Goal: Complete application form

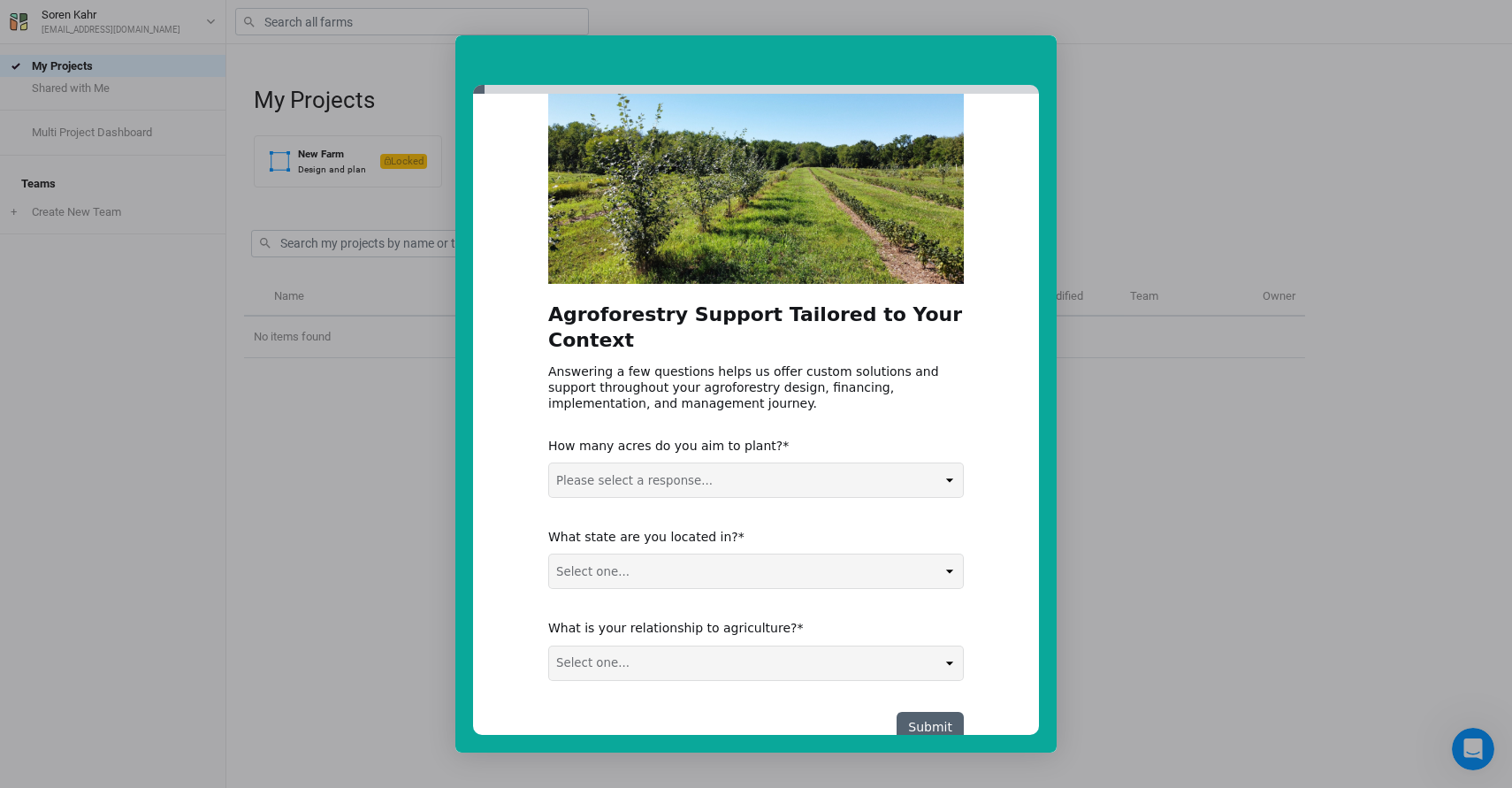
scroll to position [110, 0]
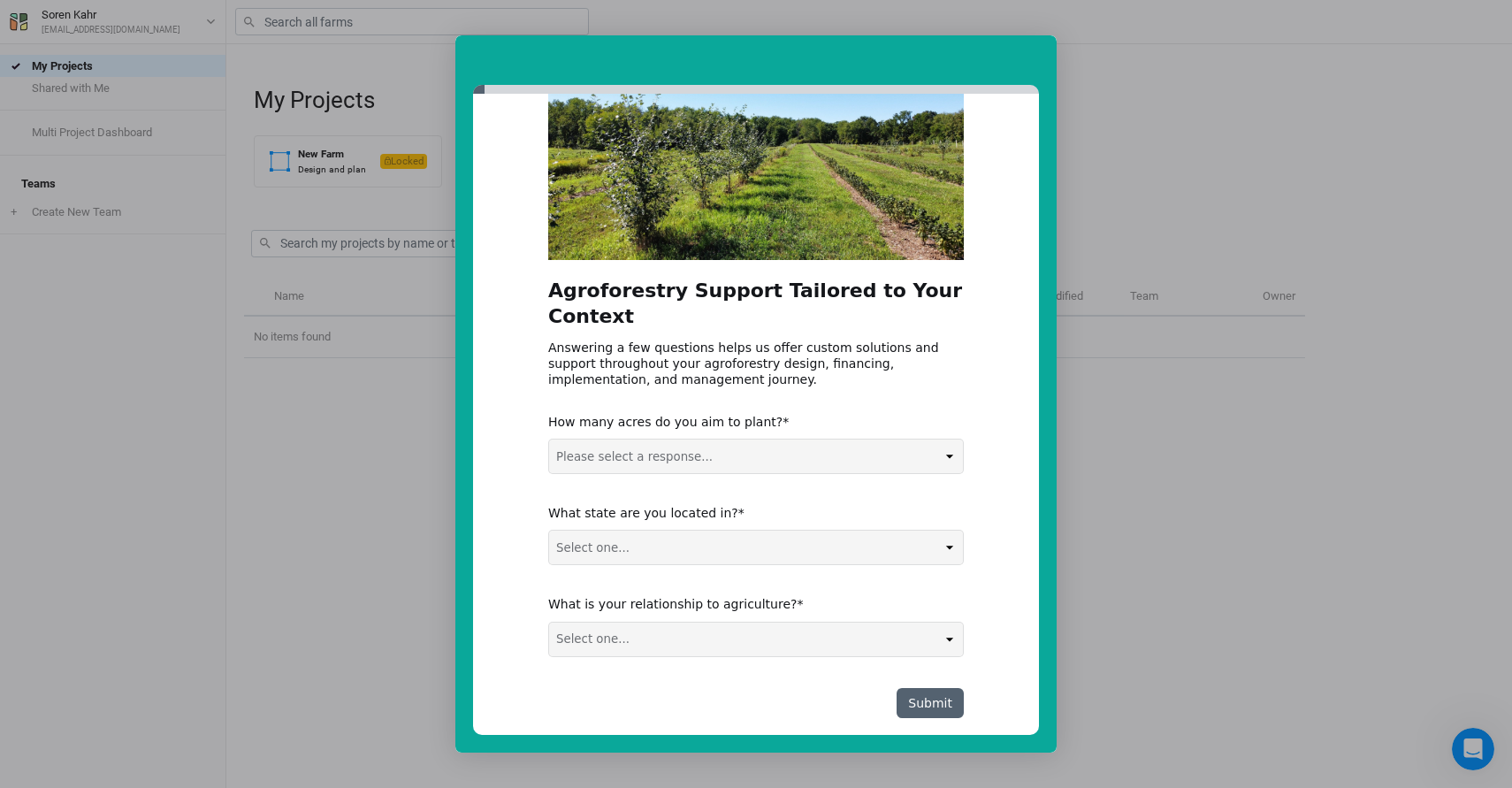
click at [756, 439] on select "Please select a response... 0-5 acres 5-50 acres 50-100 acres 100+ acres" at bounding box center [756, 456] width 414 height 34
click at [549, 439] on select "Please select a response... 0-5 acres 5-50 acres 50-100 acres 100+ acres" at bounding box center [756, 456] width 414 height 34
click at [749, 414] on div "How many acres do you aim to plant? Please select a response... 0-5 acres 5-50 …" at bounding box center [756, 444] width 416 height 60
click at [751, 439] on select "Please select a response... 0-5 acres 5-50 acres 50-100 acres 100+ acres" at bounding box center [756, 456] width 414 height 34
select select "5-50 acres"
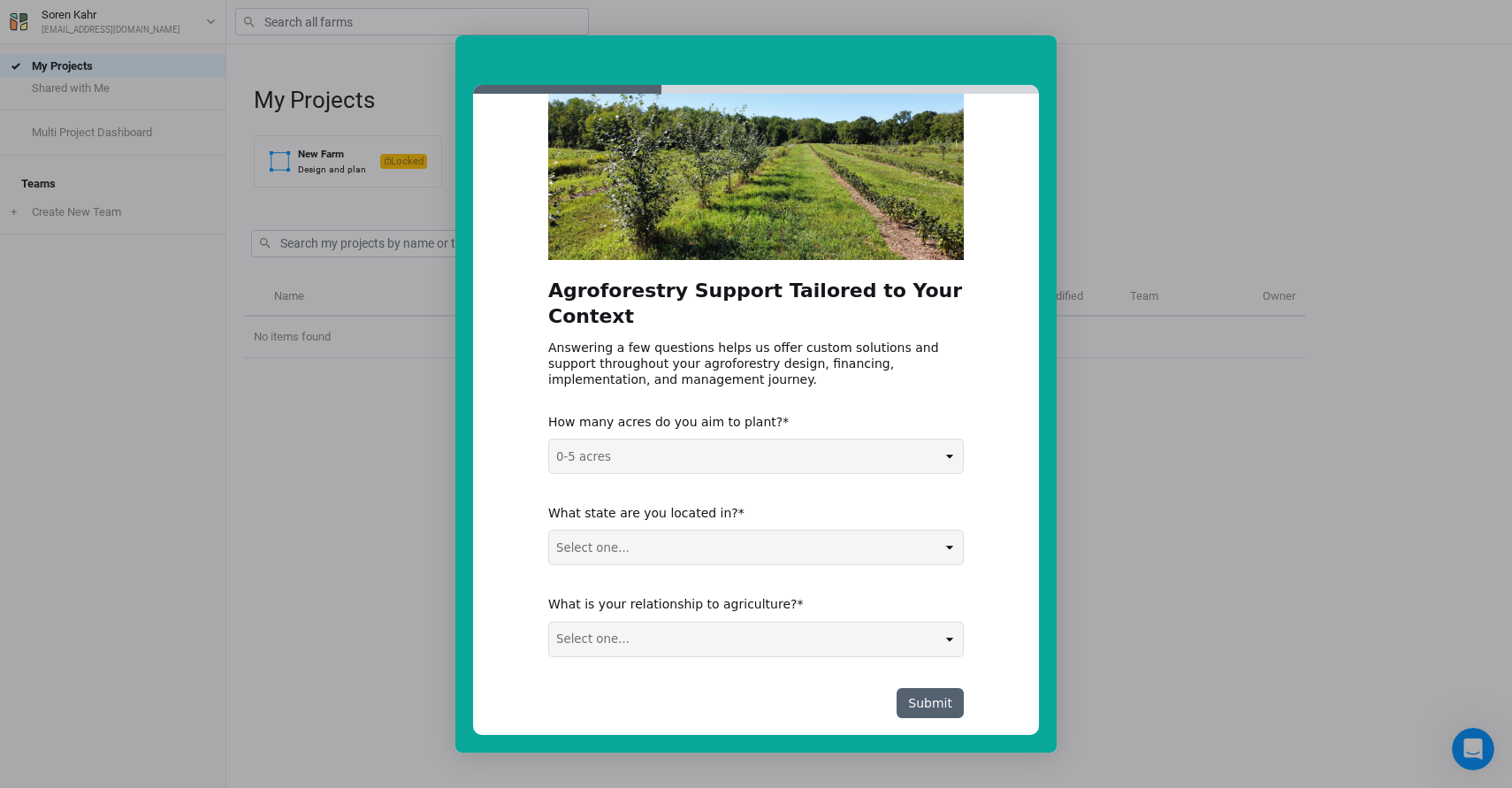
click at [549, 439] on select "Please select a response... 0-5 acres 5-50 acres 50-100 acres 100+ acres" at bounding box center [756, 456] width 414 height 34
click at [739, 505] on div "What state are you located in? Select one... Non-US AL AK AZ AR CA CO CT DE FL …" at bounding box center [756, 535] width 416 height 60
click at [748, 530] on select "Select one... Non-US AL AK AZ AR CA CO CT DE FL [GEOGRAPHIC_DATA] HI ID IL IN I…" at bounding box center [756, 547] width 414 height 34
select select "NY"
click at [549, 530] on select "Select one... Non-US AL AK AZ AR CA CO CT DE FL [GEOGRAPHIC_DATA] HI ID IL IN I…" at bounding box center [756, 547] width 414 height 34
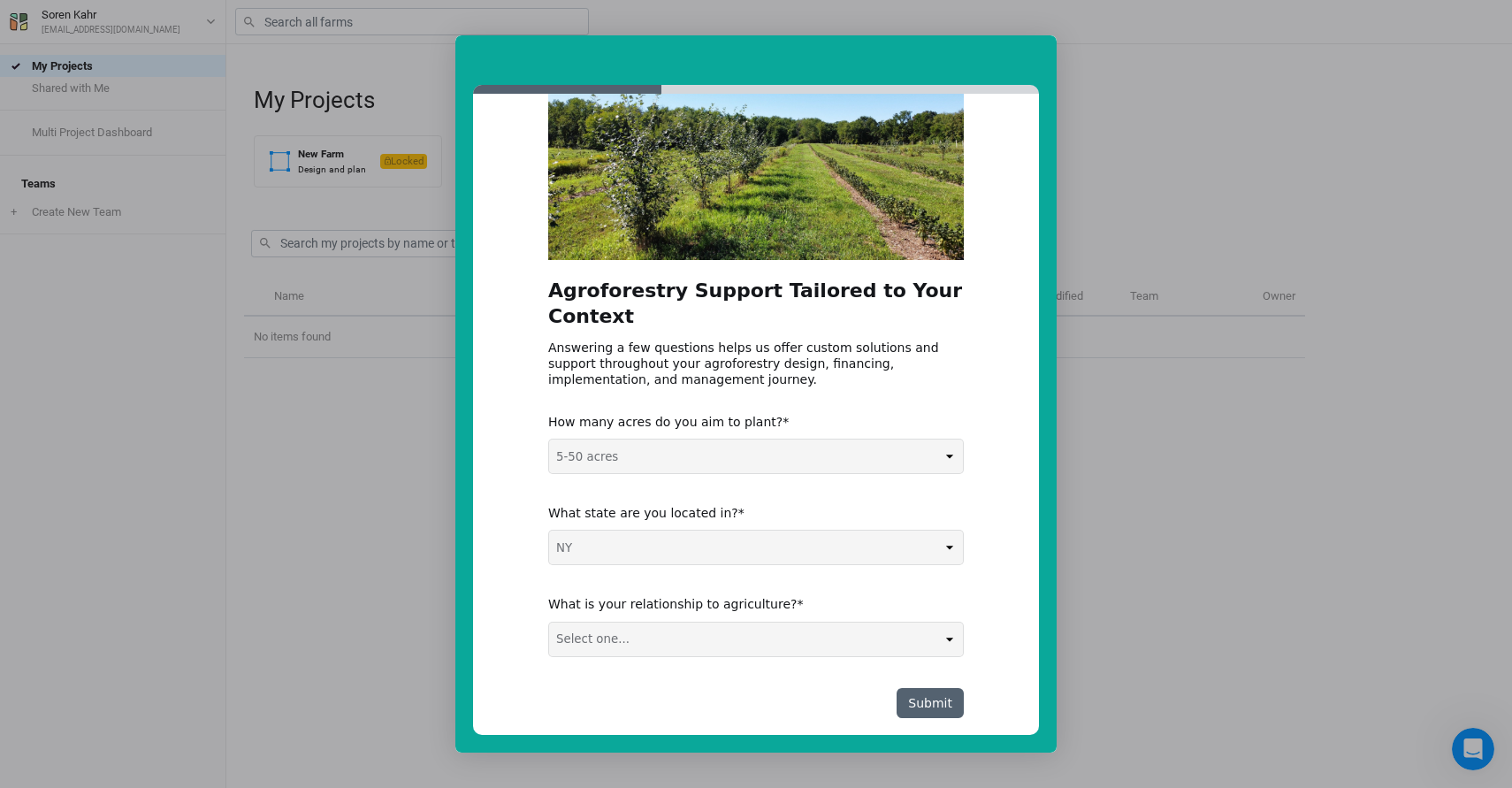
click at [777, 530] on select "Select one... Non-US AL AK AZ AR CA CO CT DE FL [GEOGRAPHIC_DATA] HI ID IL IN I…" at bounding box center [756, 547] width 414 height 34
click at [887, 623] on select "Select one... Agribusiness / Co-op Farmer / Landowner Agri-Food Supply Chain Fo…" at bounding box center [756, 640] width 414 height 34
select select "Farmer / Landowner"
click at [549, 623] on select "Select one... Agribusiness / Co-op Farmer / Landowner Agri-Food Supply Chain Fo…" at bounding box center [756, 640] width 414 height 34
click at [927, 688] on button "Submit" at bounding box center [930, 703] width 67 height 30
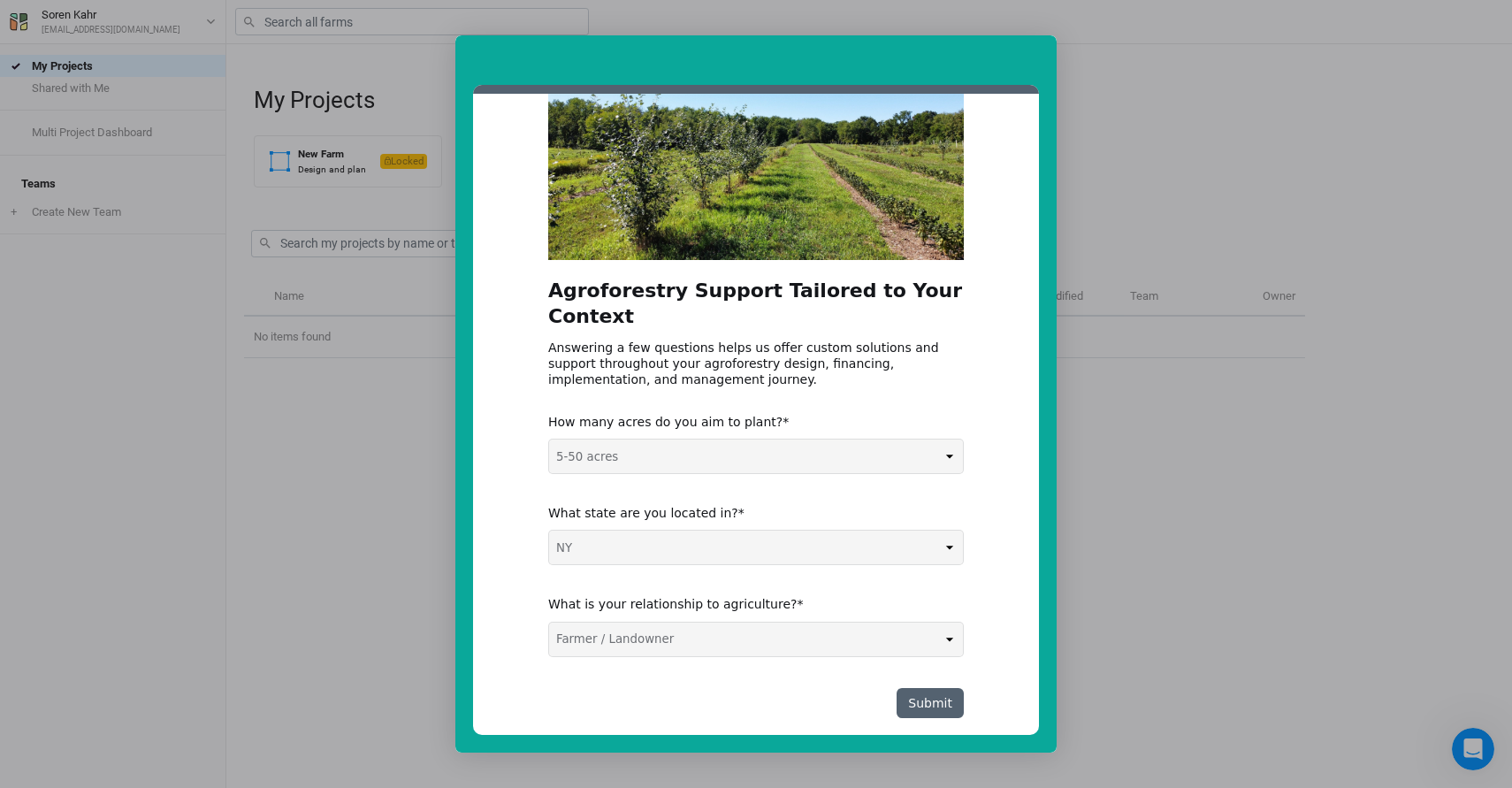
scroll to position [0, 0]
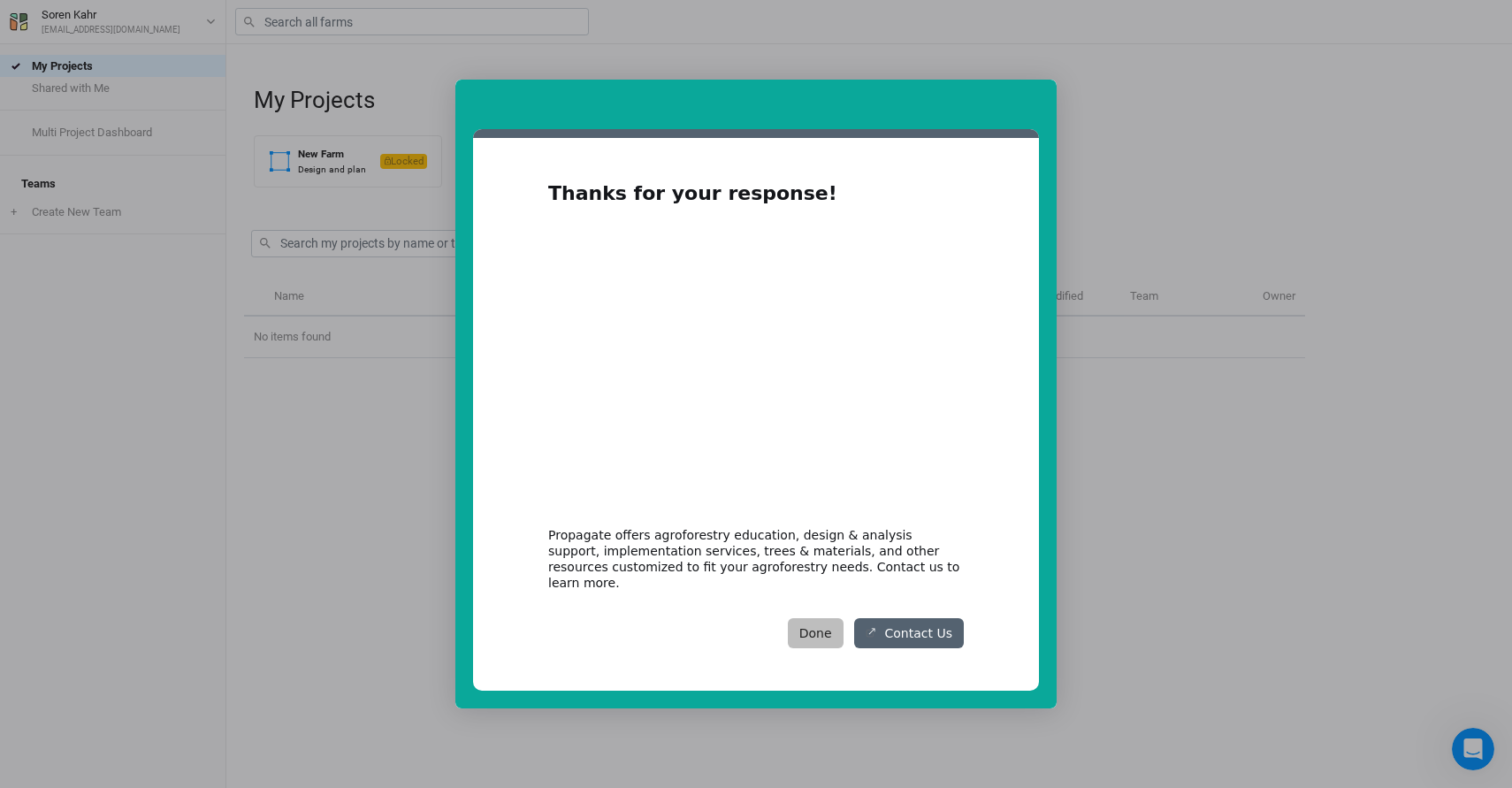
click at [832, 630] on button "Done" at bounding box center [815, 633] width 55 height 30
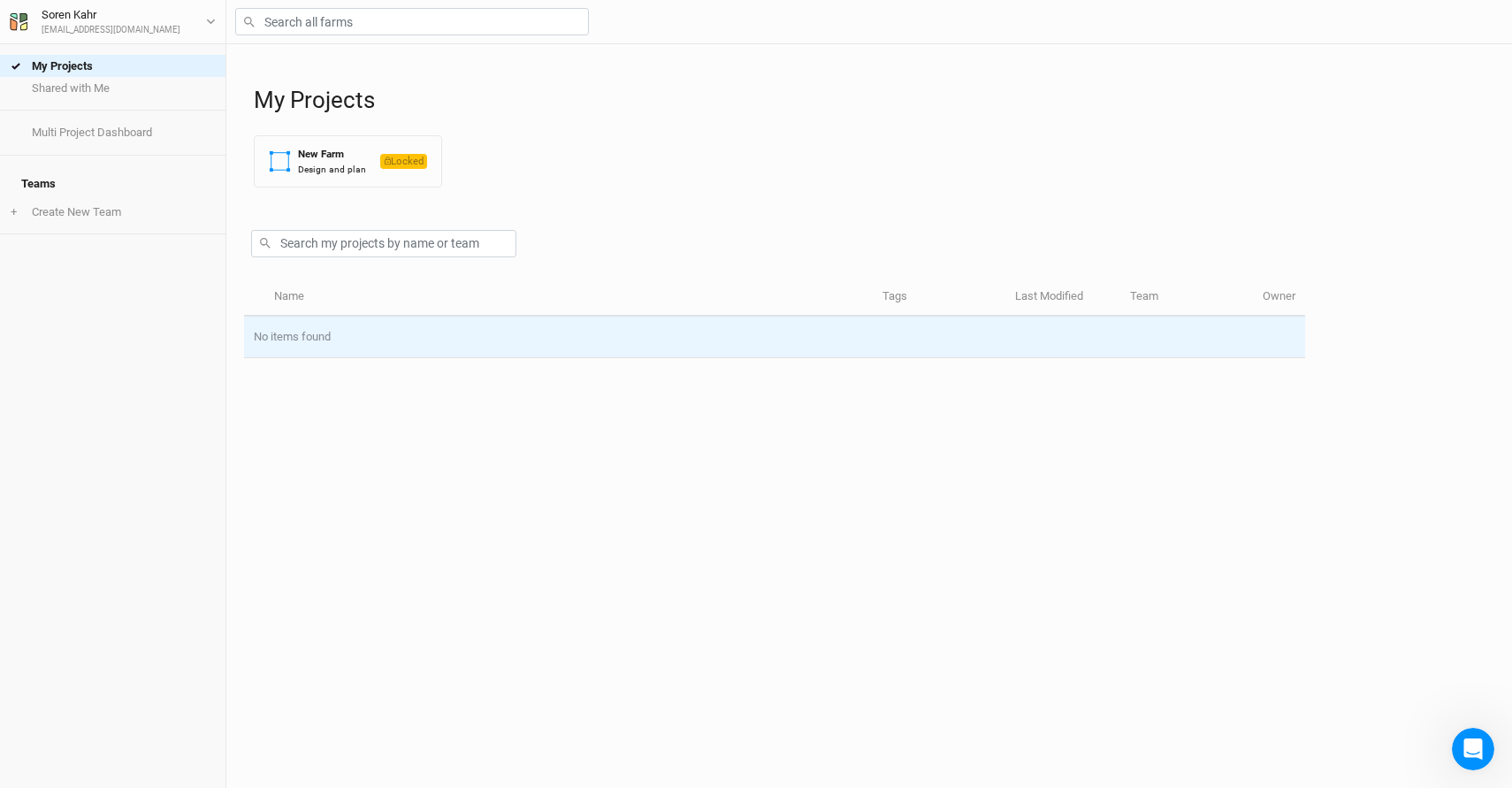
click at [428, 329] on td "No items found" at bounding box center [774, 337] width 1061 height 41
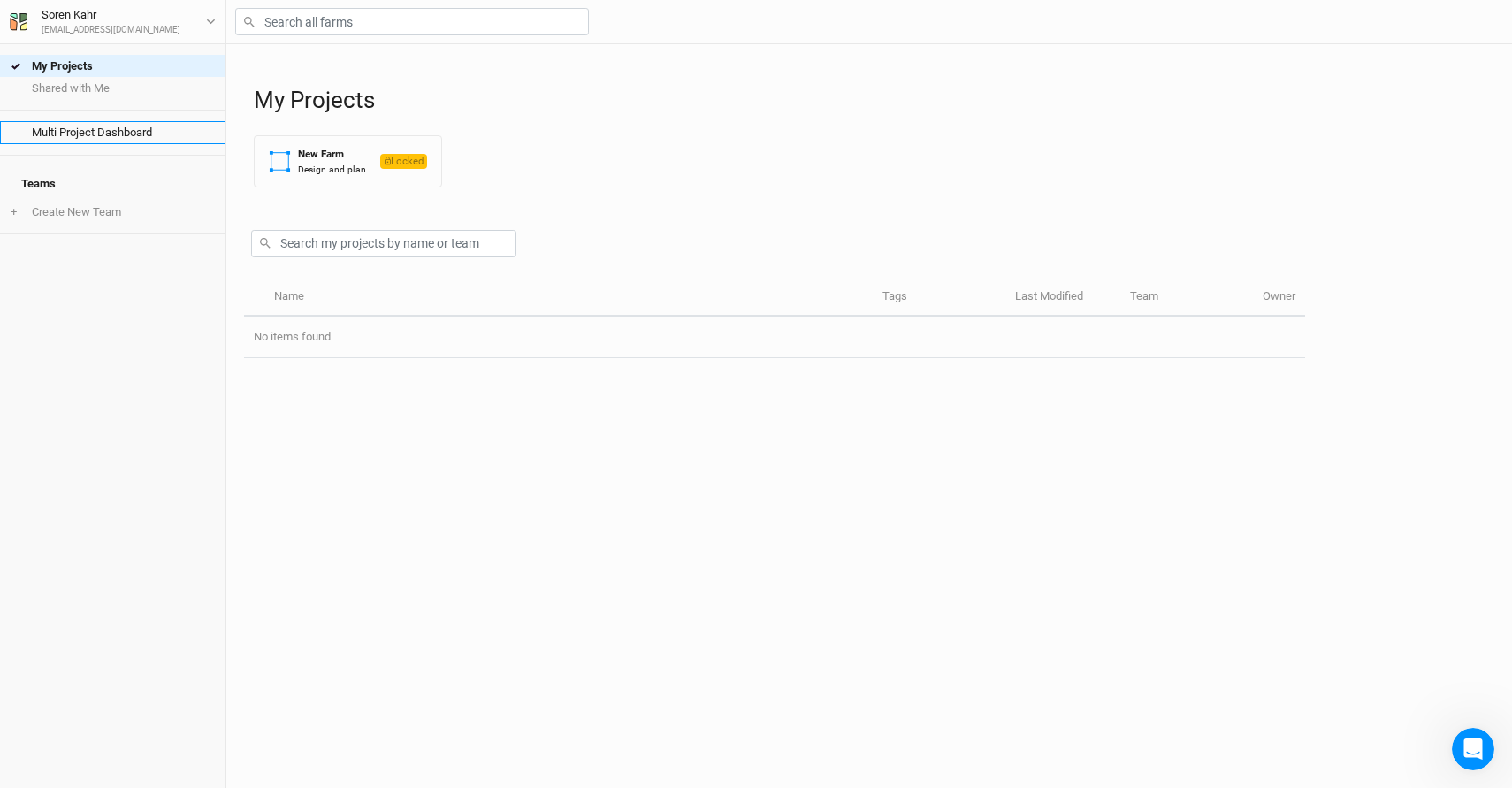
click at [97, 138] on link "Multi Project Dashboard" at bounding box center [113, 131] width 225 height 22
